Goal: Information Seeking & Learning: Learn about a topic

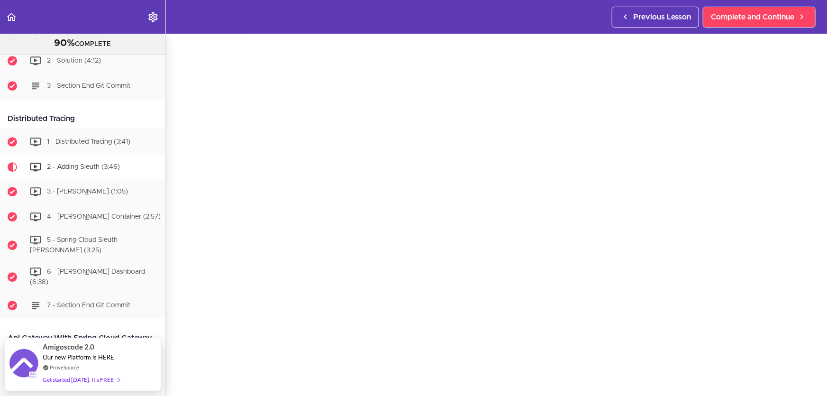
scroll to position [43, 0]
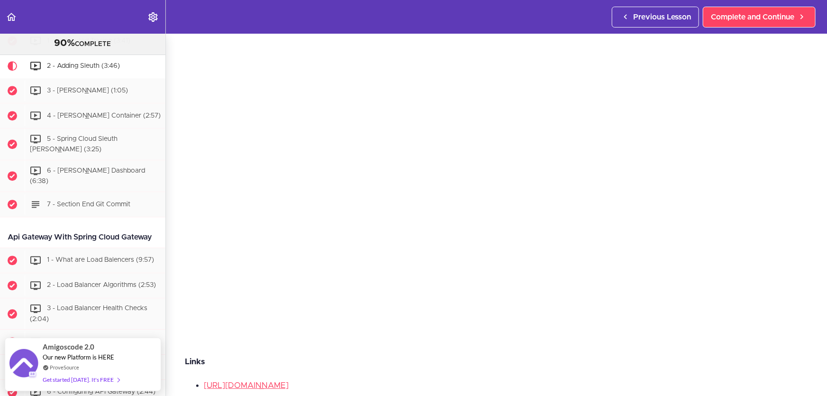
scroll to position [86, 0]
click at [532, 362] on p "Links" at bounding box center [496, 362] width 623 height 14
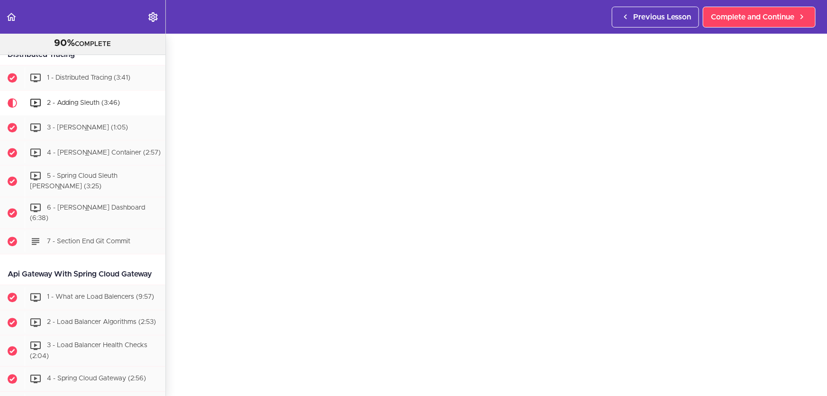
scroll to position [1239, 0]
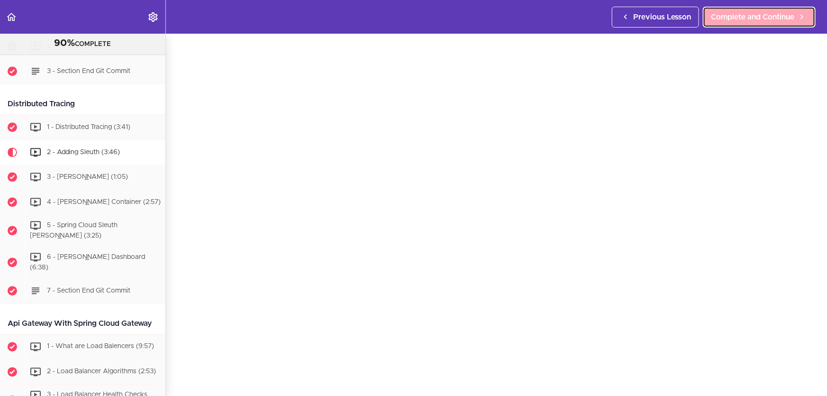
click at [759, 13] on span "Complete and Continue" at bounding box center [752, 16] width 83 height 11
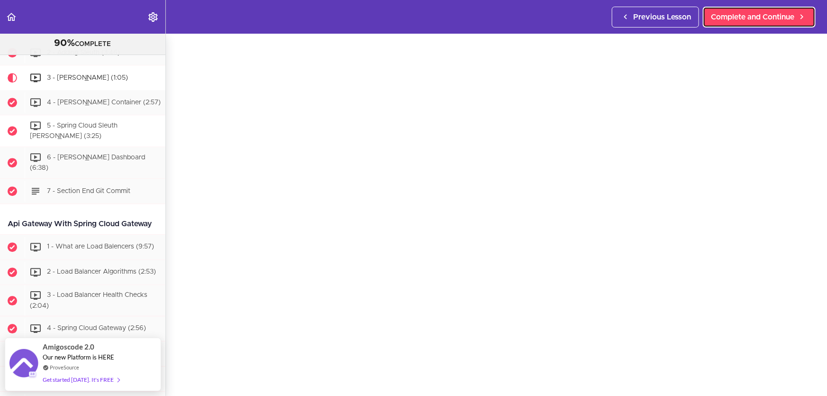
scroll to position [43, 0]
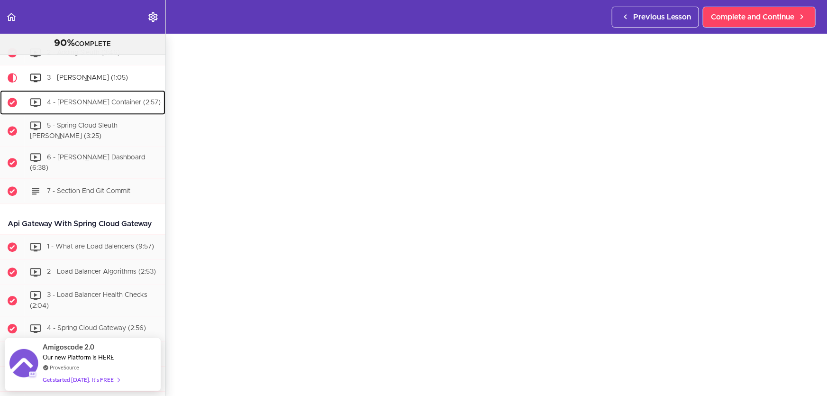
click at [115, 105] on span "4 - [PERSON_NAME] Container (2:57)" at bounding box center [104, 102] width 114 height 7
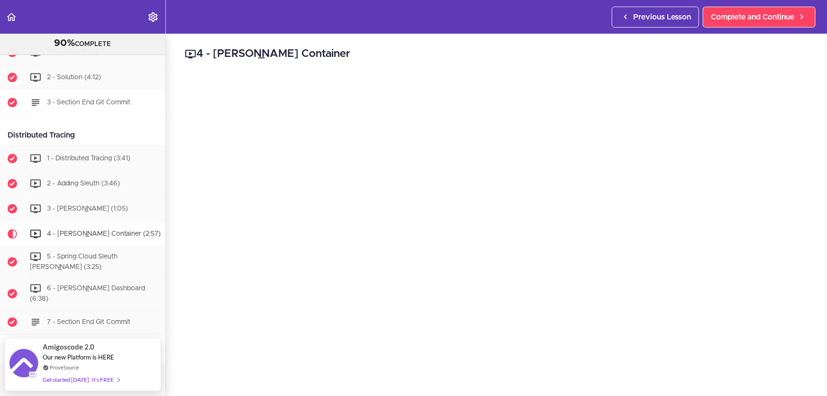
scroll to position [1191, 0]
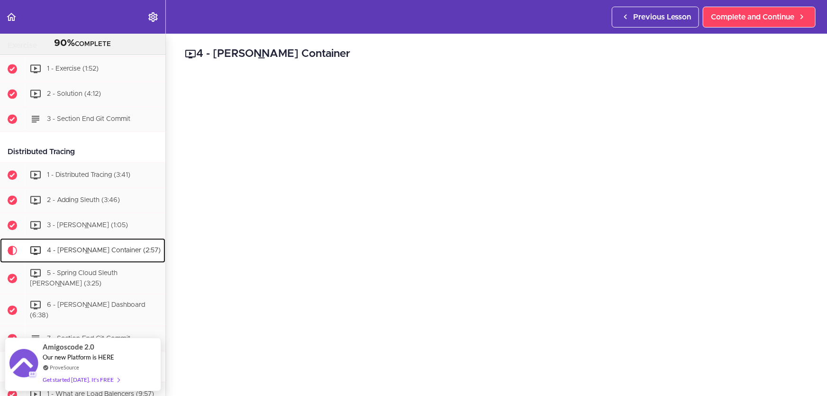
click at [109, 253] on span "4 - [PERSON_NAME] Container (2:57)" at bounding box center [104, 250] width 114 height 7
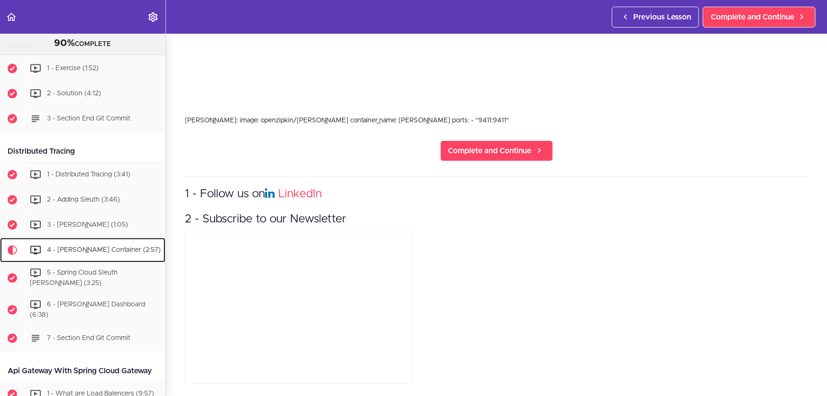
click at [99, 251] on span "4 - [PERSON_NAME] Container (2:57)" at bounding box center [104, 250] width 114 height 7
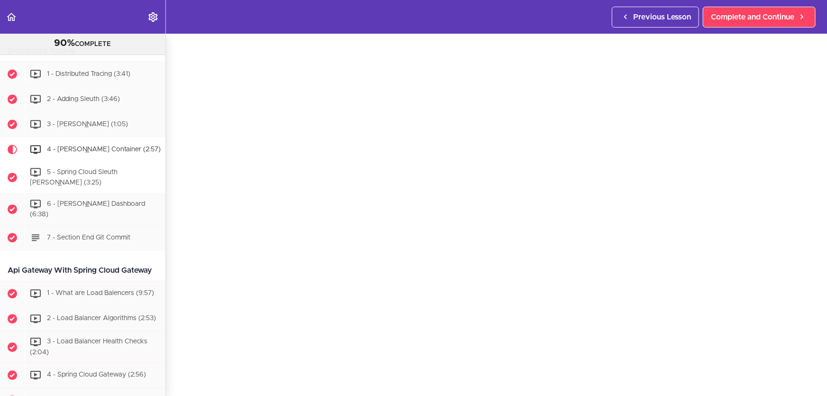
scroll to position [1287, 0]
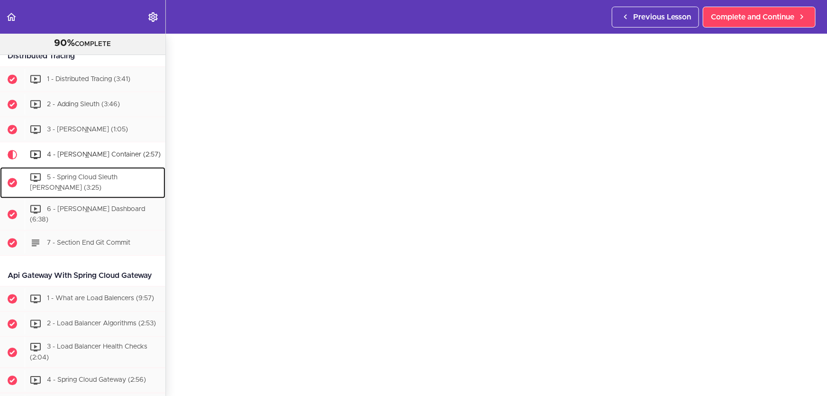
click at [108, 183] on span "5 - Spring Cloud Sleuth [PERSON_NAME] (3:25)" at bounding box center [74, 183] width 88 height 18
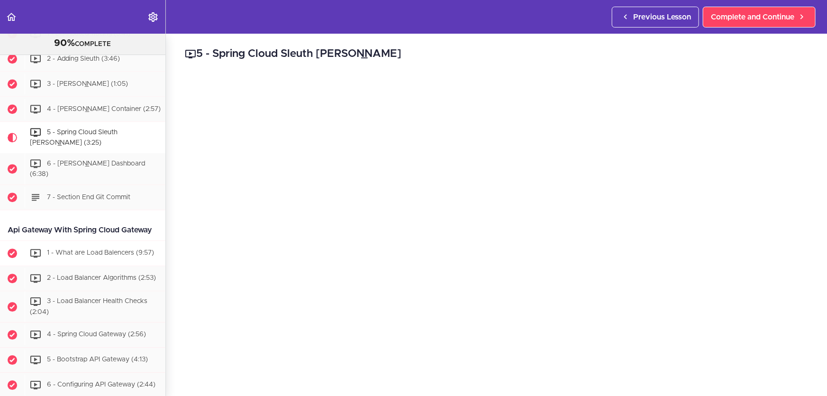
scroll to position [1345, 0]
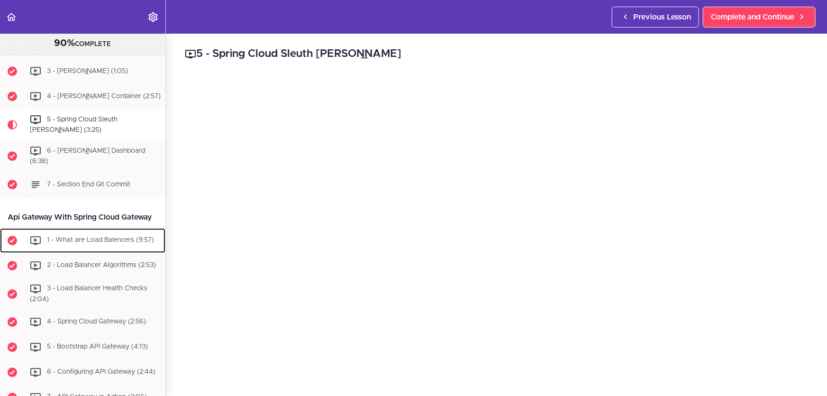
click at [118, 243] on span "1 - What are Load Balencers (9:57)" at bounding box center [100, 239] width 107 height 7
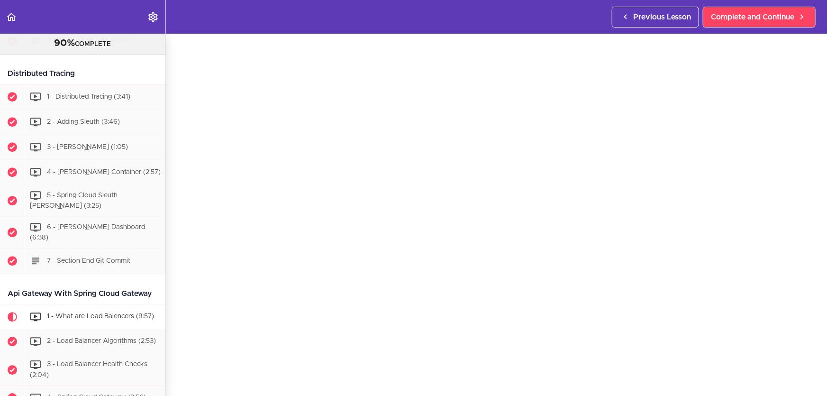
scroll to position [1254, 0]
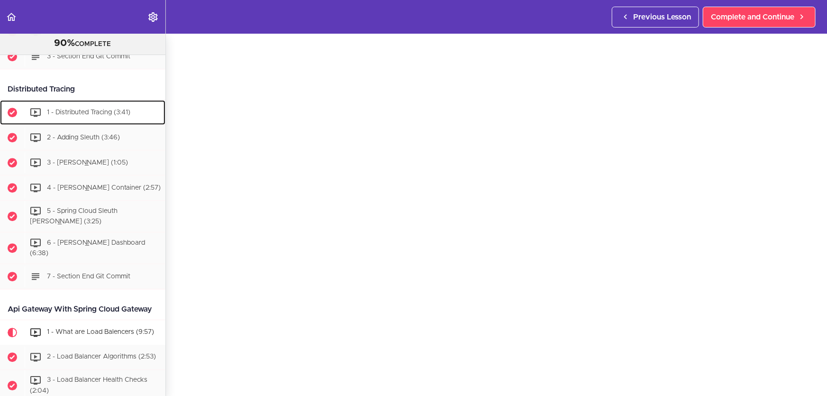
click at [102, 109] on div "1 - Distributed Tracing (3:41)" at bounding box center [95, 112] width 141 height 21
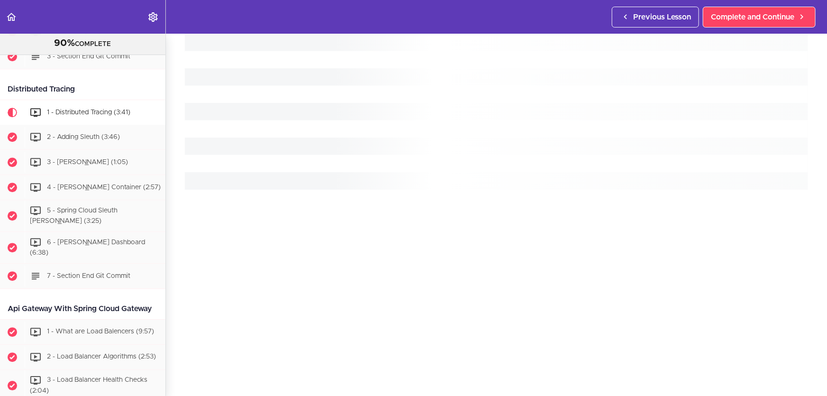
scroll to position [1288, 0]
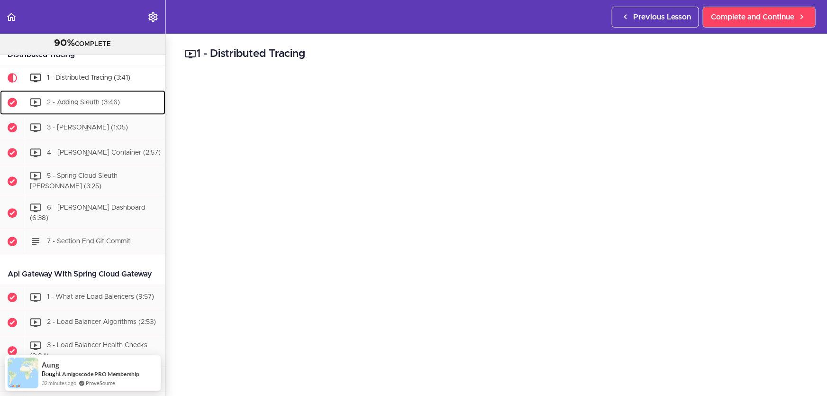
click at [97, 101] on div "2 - Adding Sleuth (3:46)" at bounding box center [95, 102] width 141 height 21
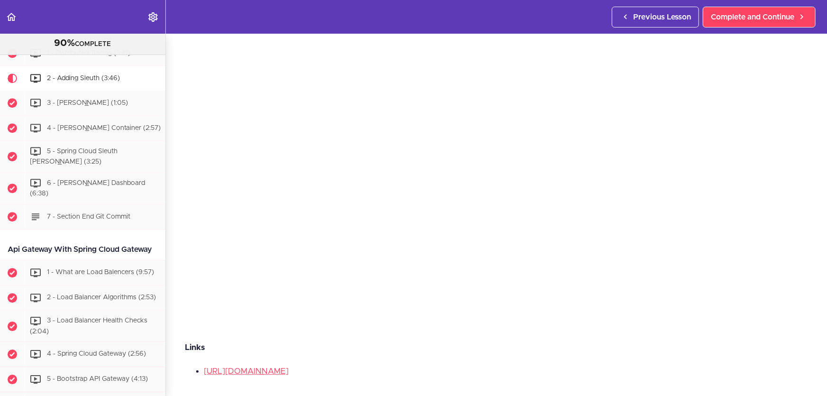
scroll to position [104, 0]
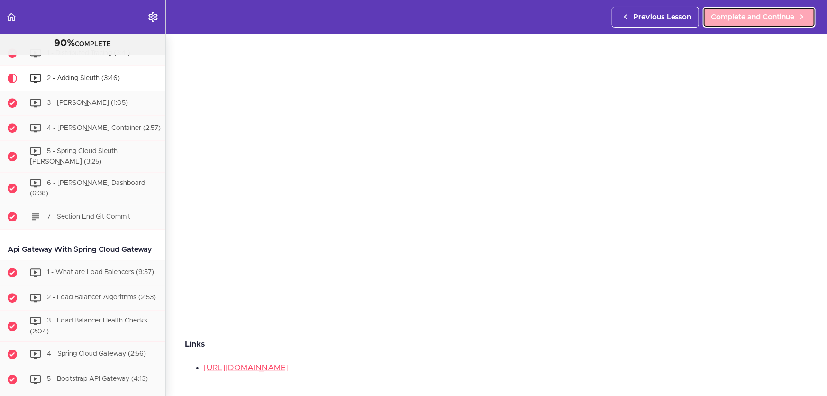
click at [775, 12] on span "Complete and Continue" at bounding box center [752, 16] width 83 height 11
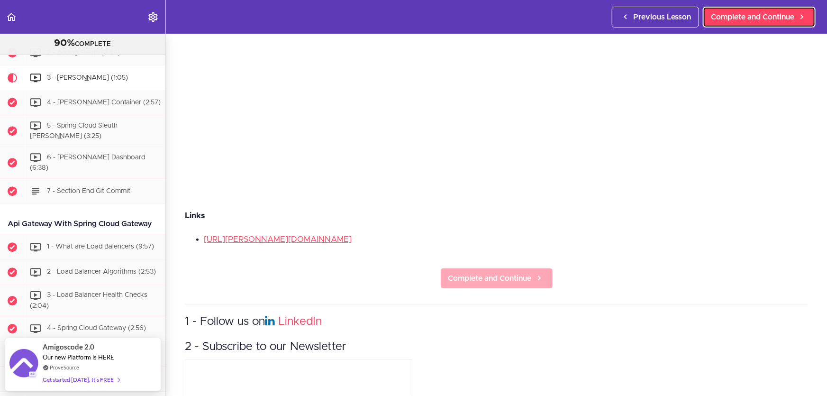
scroll to position [233, 0]
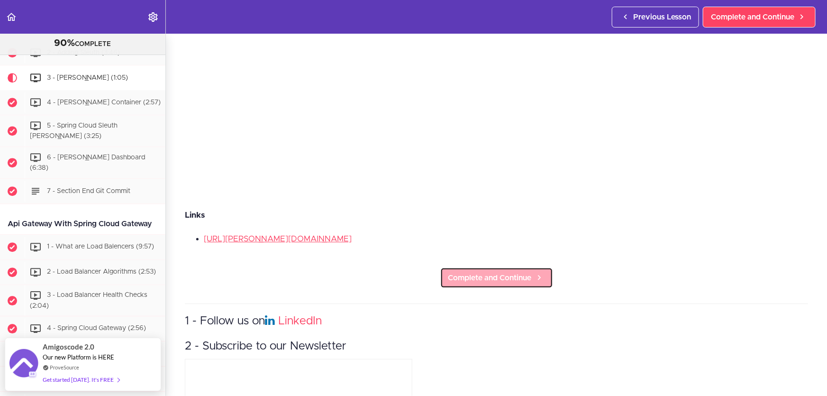
click at [525, 272] on span "Complete and Continue" at bounding box center [489, 277] width 83 height 11
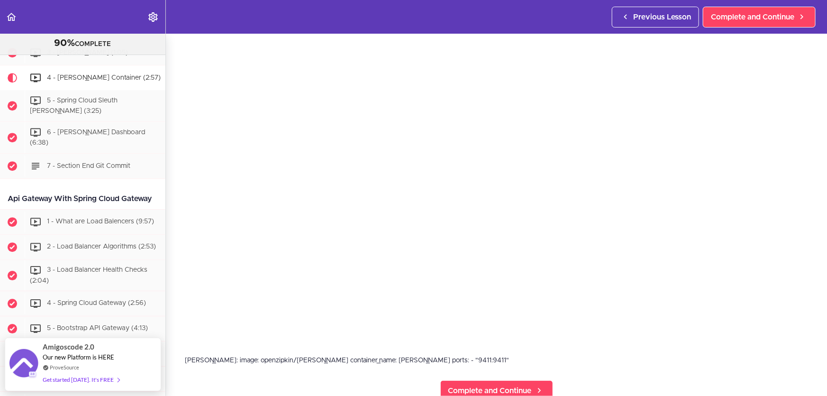
scroll to position [43, 0]
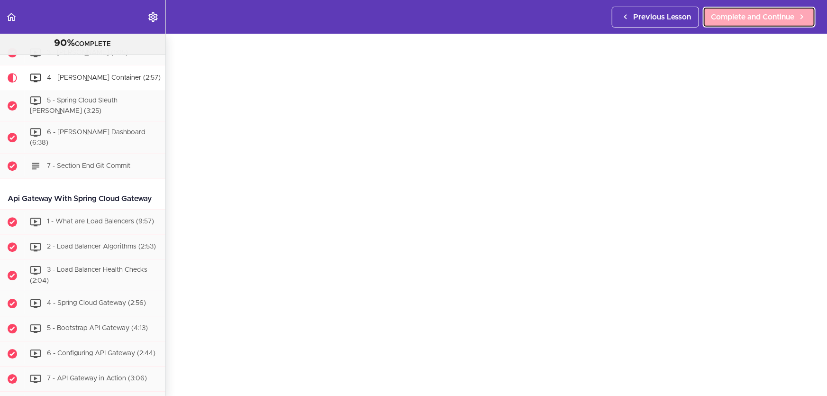
click at [789, 24] on link "Complete and Continue" at bounding box center [758, 17] width 113 height 21
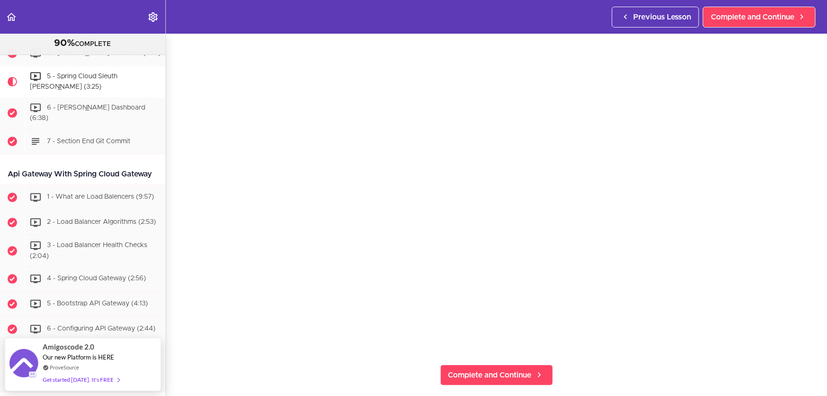
scroll to position [86, 0]
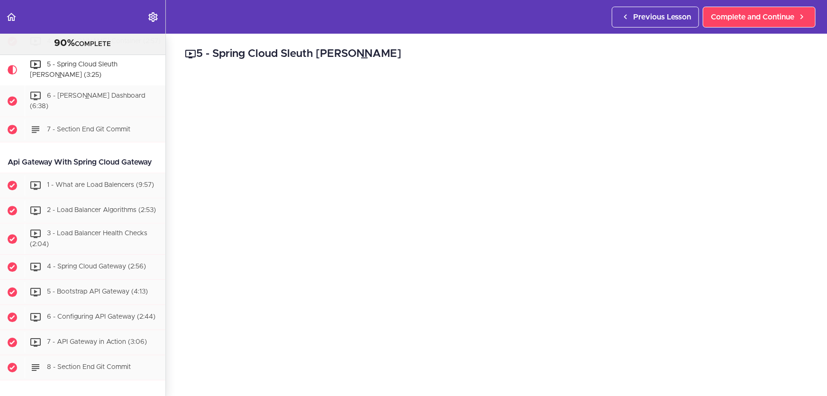
scroll to position [86, 0]
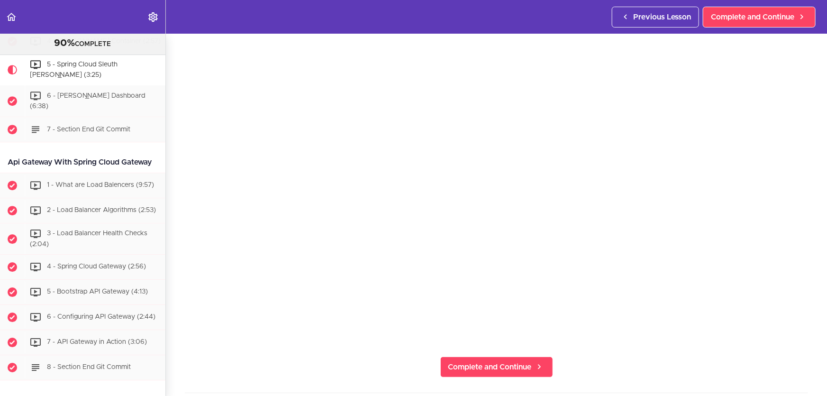
click at [596, 370] on section "Microservices and Distributed Systems 90% COMPLETE Getting Started 1 - Few Word…" at bounding box center [413, 215] width 827 height 362
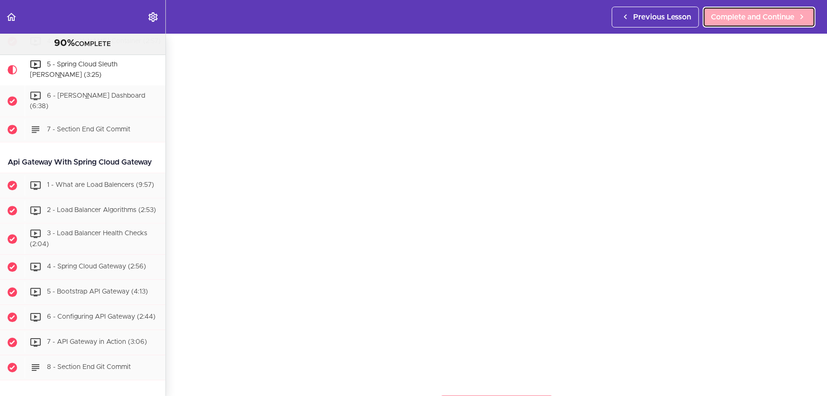
click at [781, 14] on span "Complete and Continue" at bounding box center [752, 16] width 83 height 11
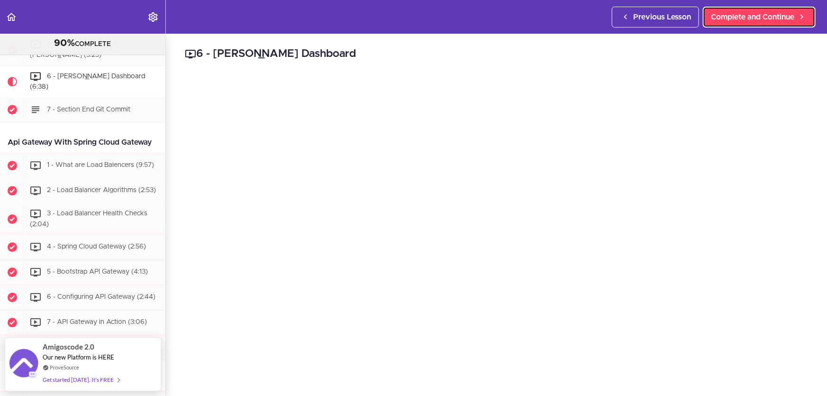
scroll to position [43, 0]
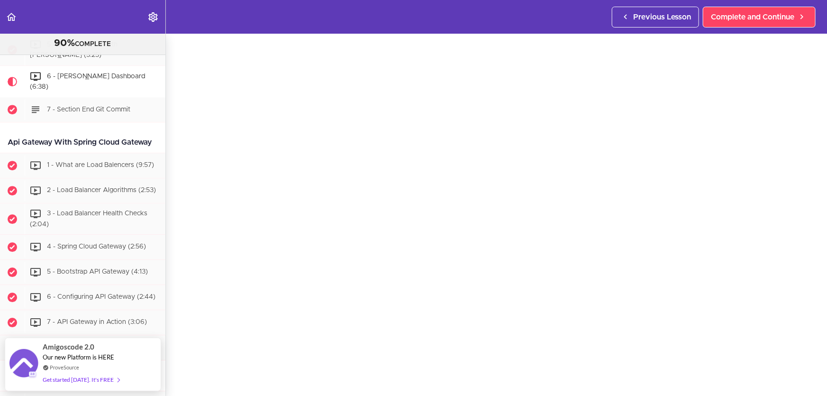
click at [425, 387] on section "Microservices and Distributed Systems 90% COMPLETE Getting Started 1 - Few Word…" at bounding box center [413, 215] width 827 height 362
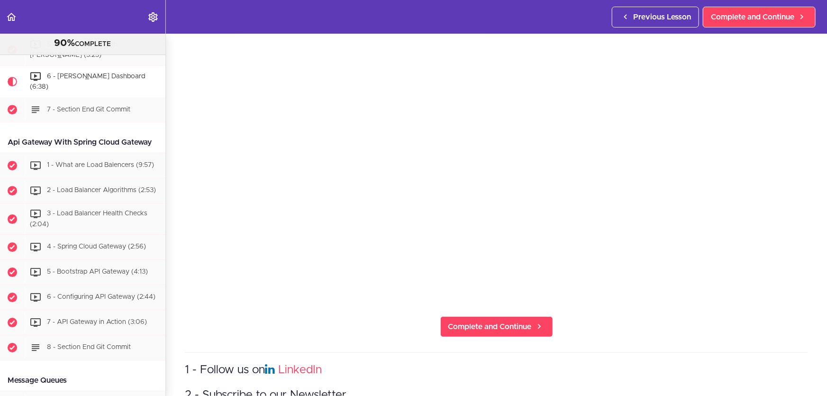
scroll to position [129, 0]
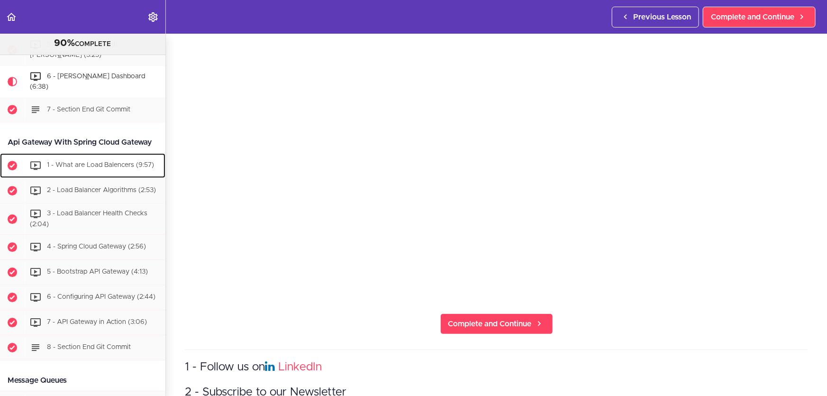
click at [103, 168] on div "1 - What are Load Balencers (9:57)" at bounding box center [95, 165] width 141 height 21
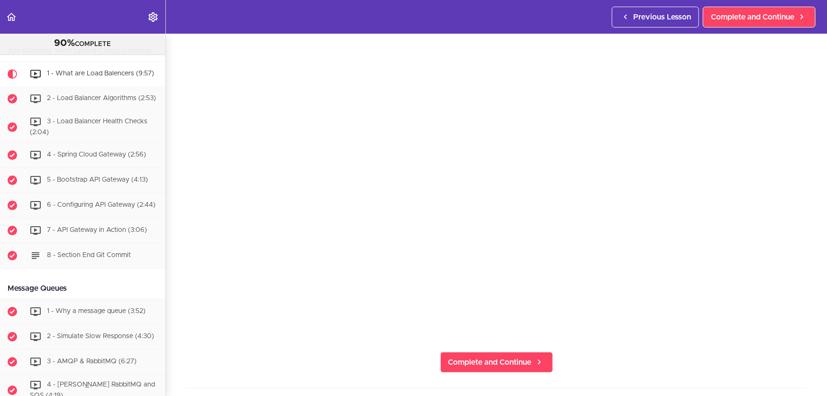
scroll to position [91, 0]
click at [505, 355] on span "Complete and Continue" at bounding box center [489, 360] width 83 height 11
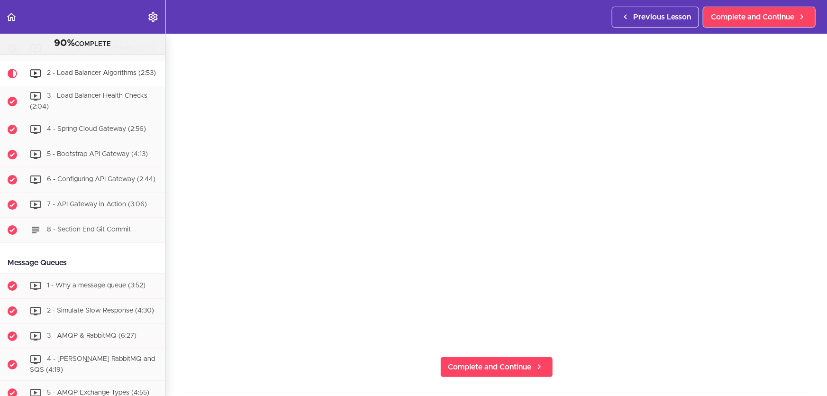
scroll to position [43, 0]
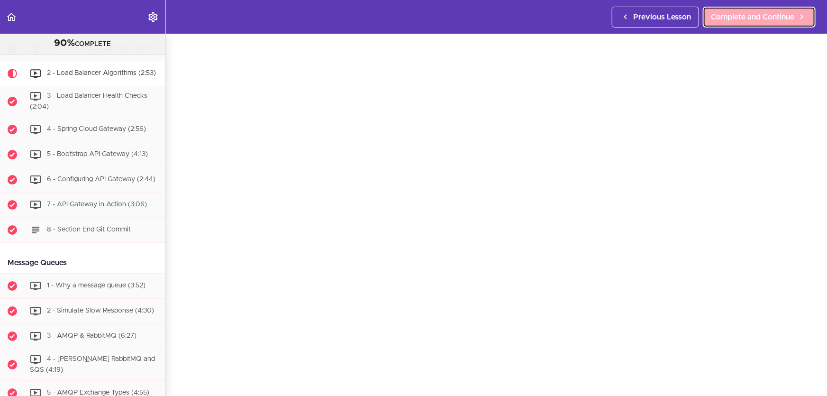
click at [739, 9] on link "Complete and Continue" at bounding box center [758, 17] width 113 height 21
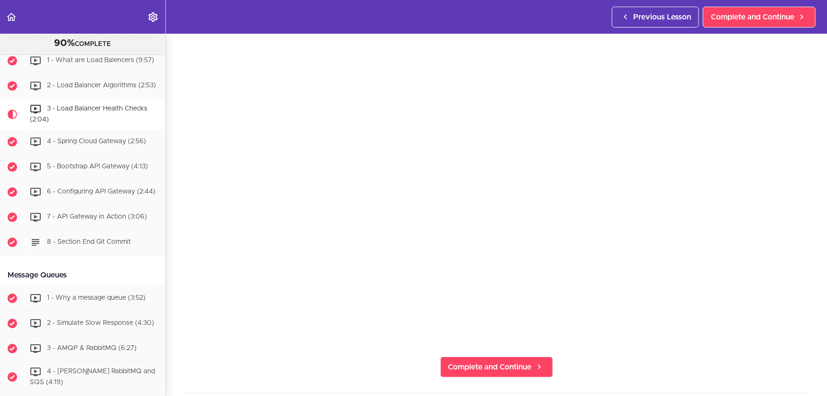
scroll to position [43, 0]
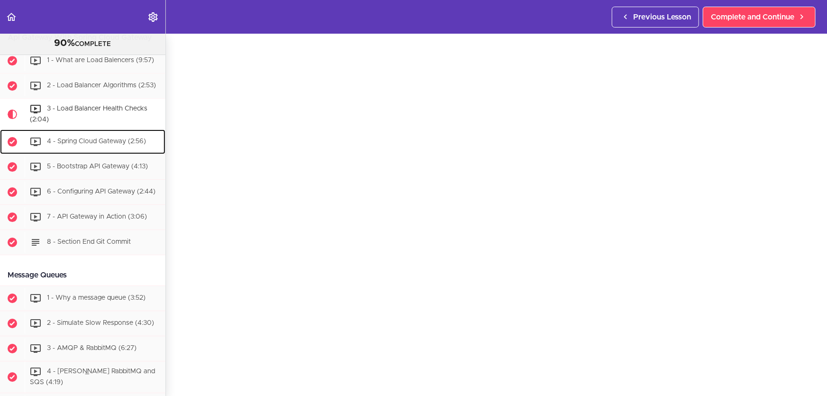
click at [89, 145] on span "4 - Spring Cloud Gateway (2:56)" at bounding box center [96, 141] width 99 height 7
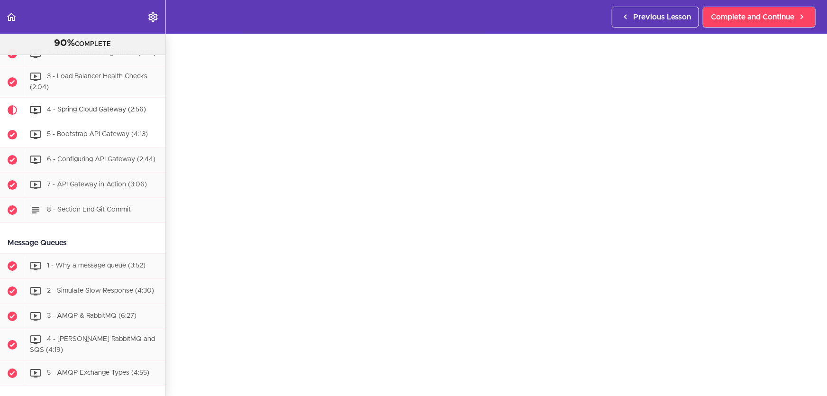
scroll to position [1514, 0]
